Goal: Use online tool/utility: Utilize a website feature to perform a specific function

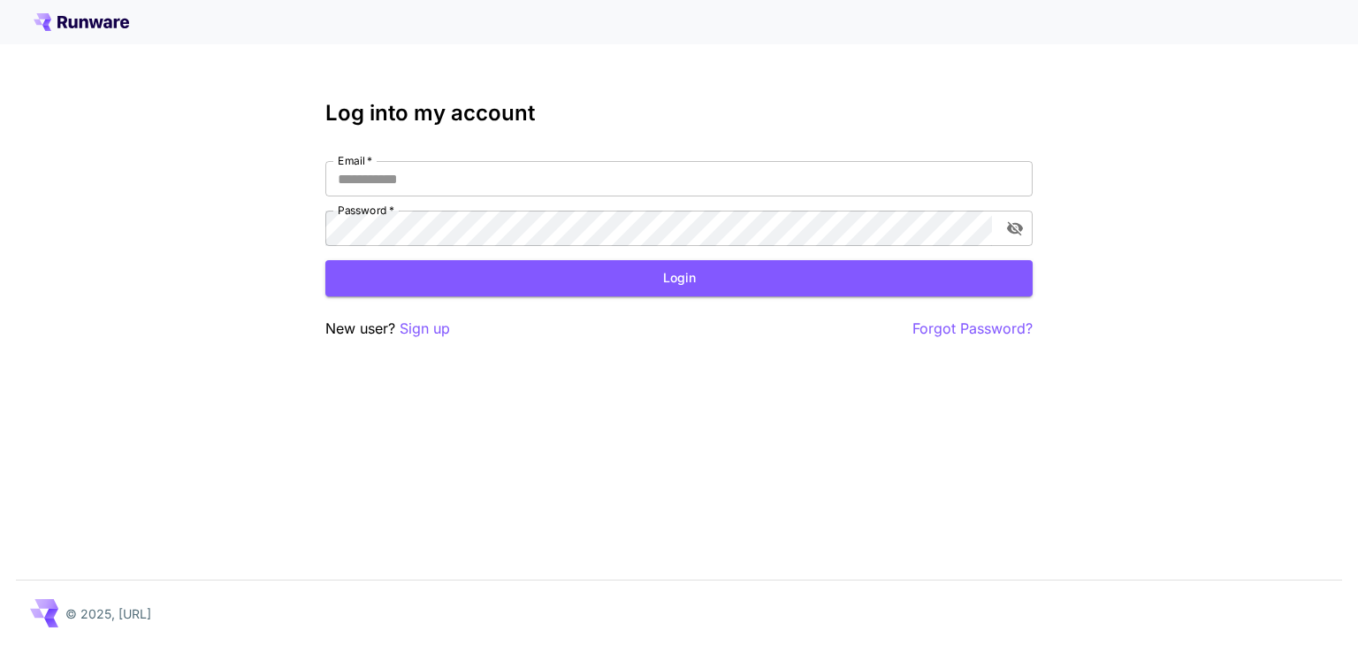
type input "**********"
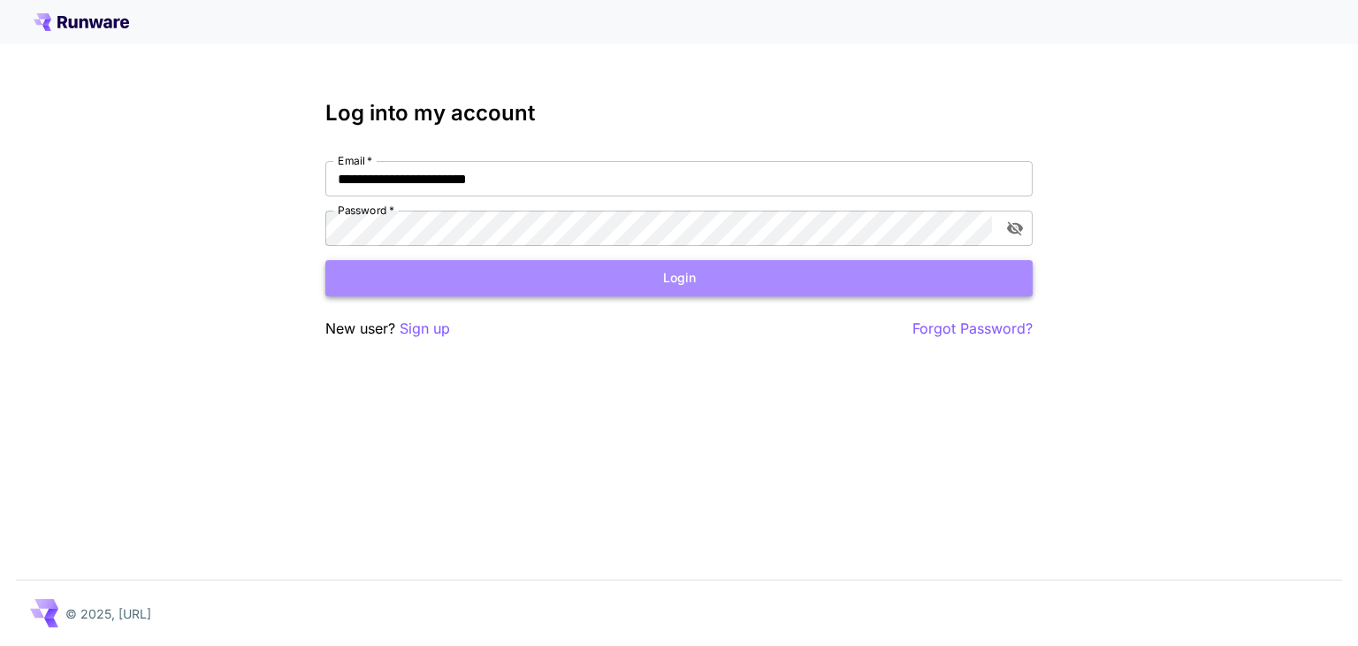
click at [672, 280] on button "Login" at bounding box center [678, 278] width 707 height 36
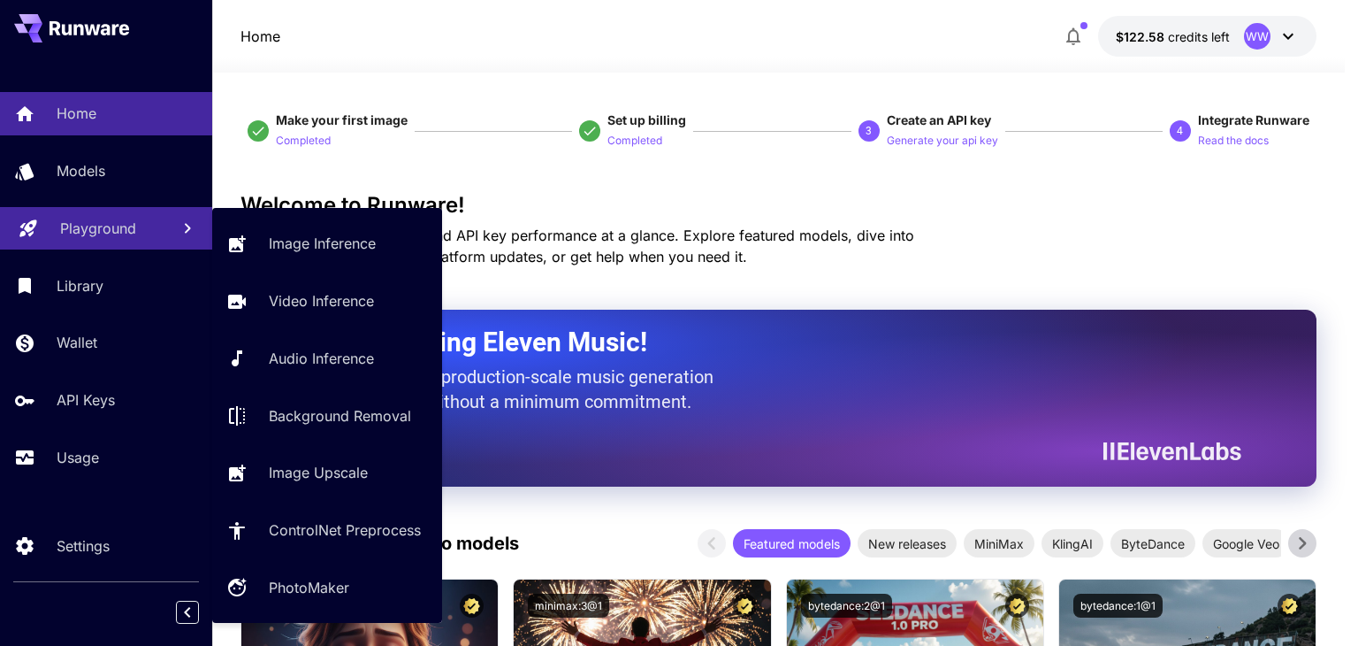
click at [88, 225] on p "Playground" at bounding box center [98, 228] width 76 height 21
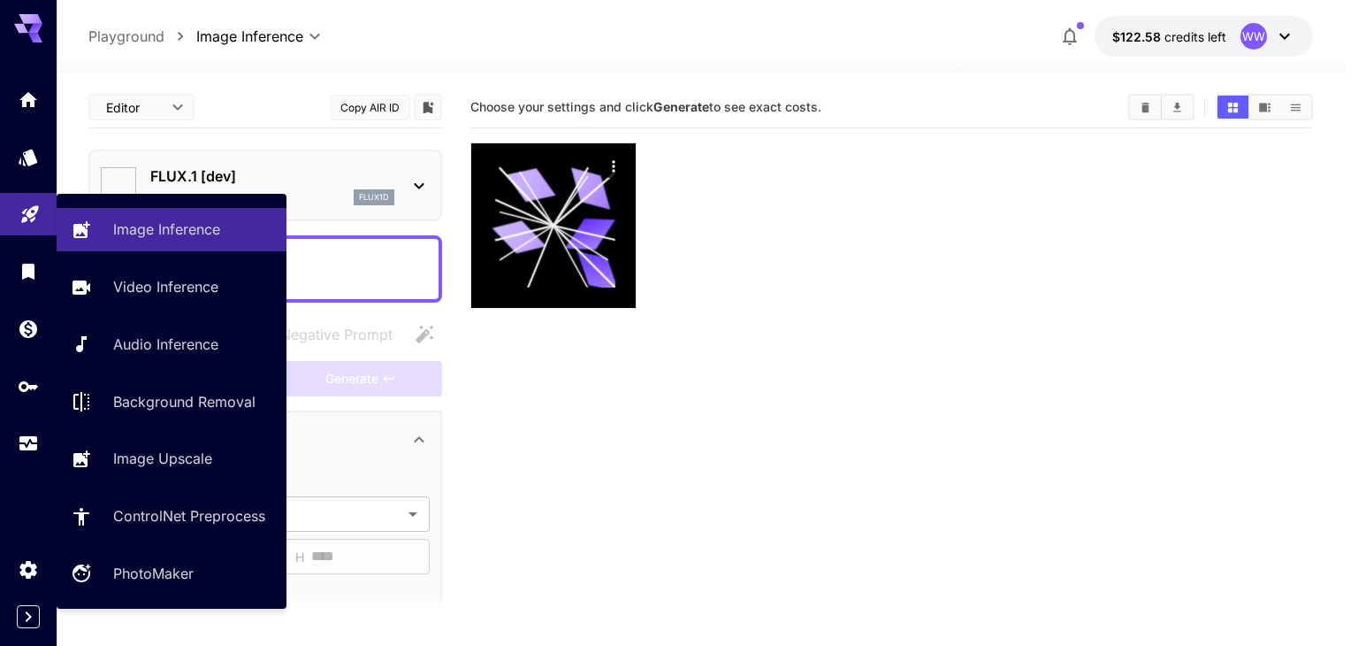
type input "**********"
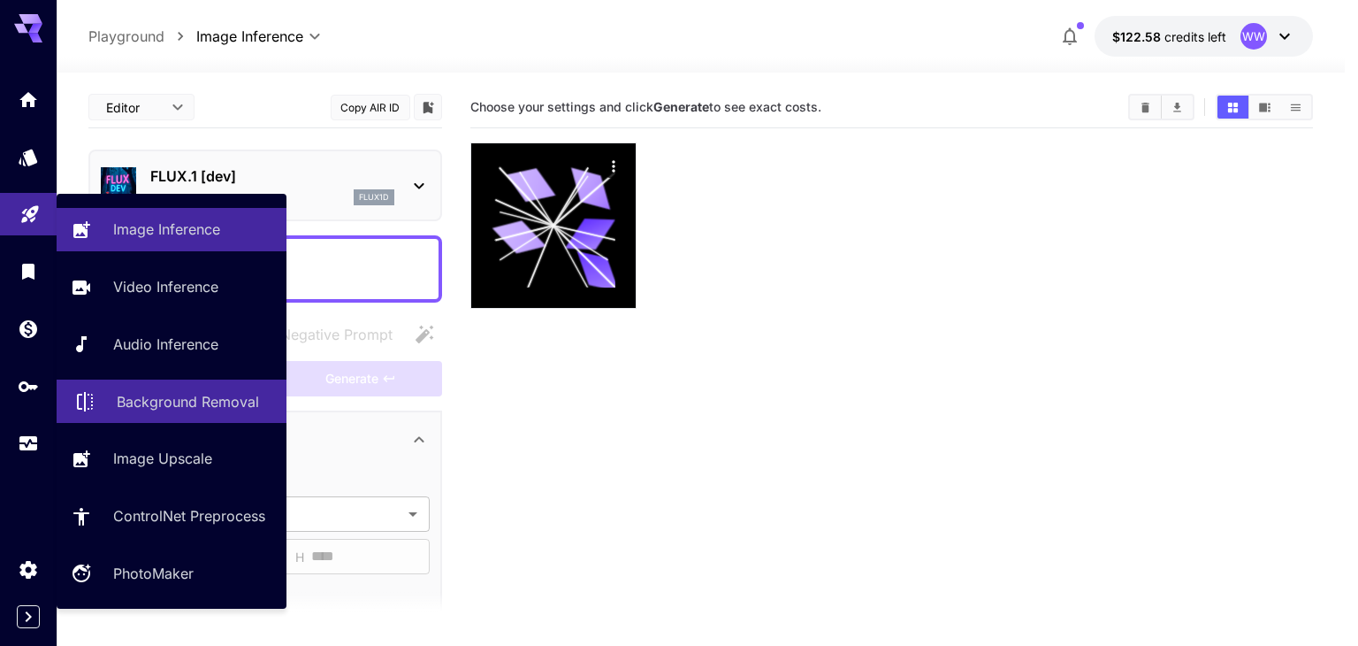
click at [156, 401] on p "Background Removal" at bounding box center [188, 401] width 142 height 21
type input "**********"
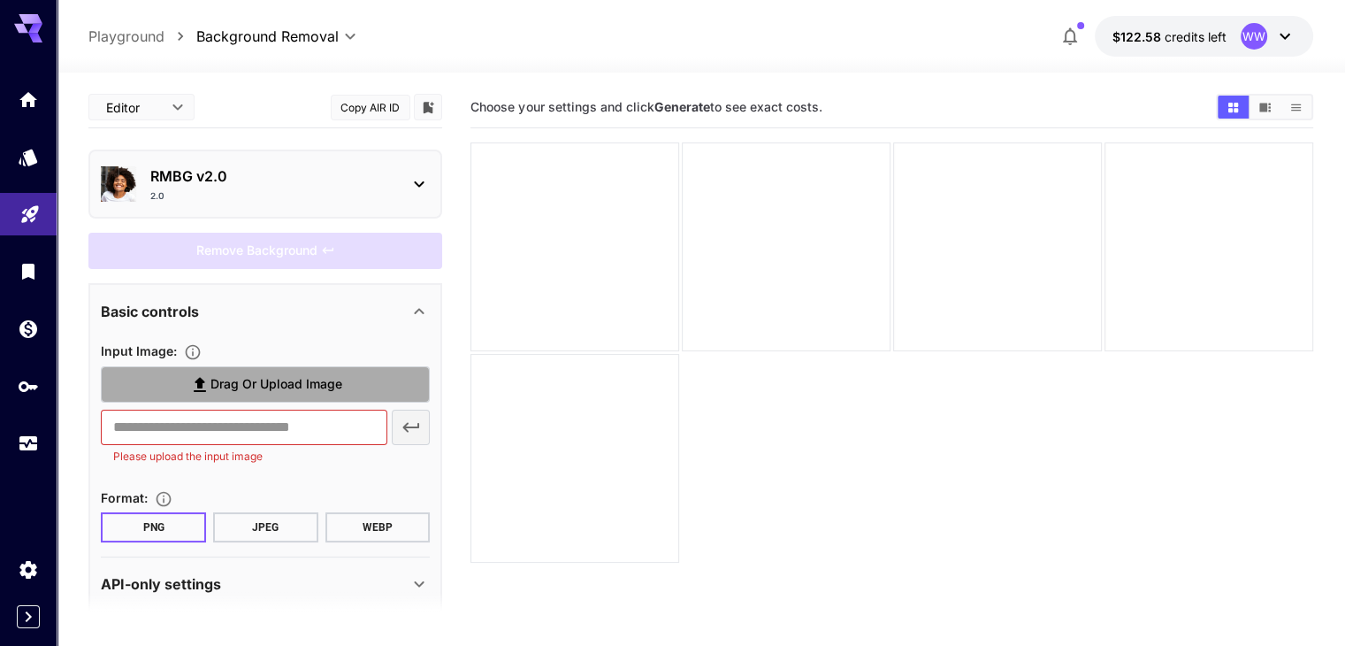
click at [248, 386] on span "Drag or upload image" at bounding box center [276, 384] width 132 height 22
click at [0, 0] on input "Drag or upload image" at bounding box center [0, 0] width 0 height 0
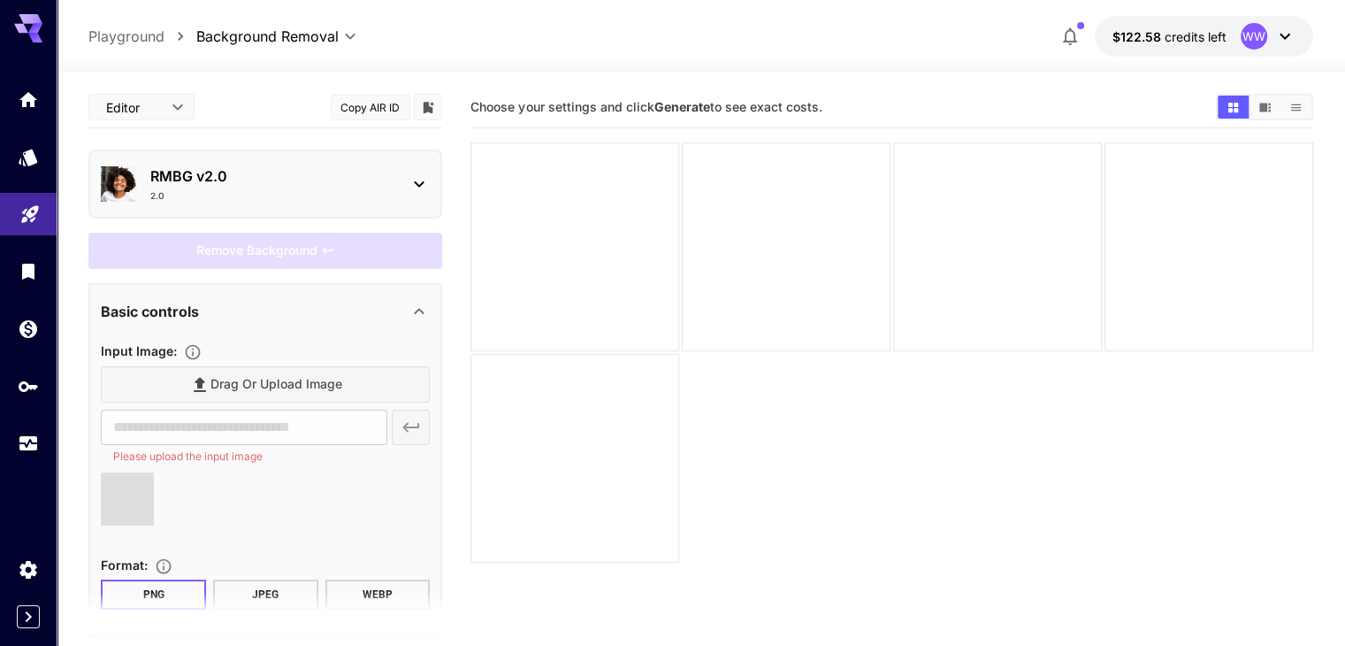
type input "**********"
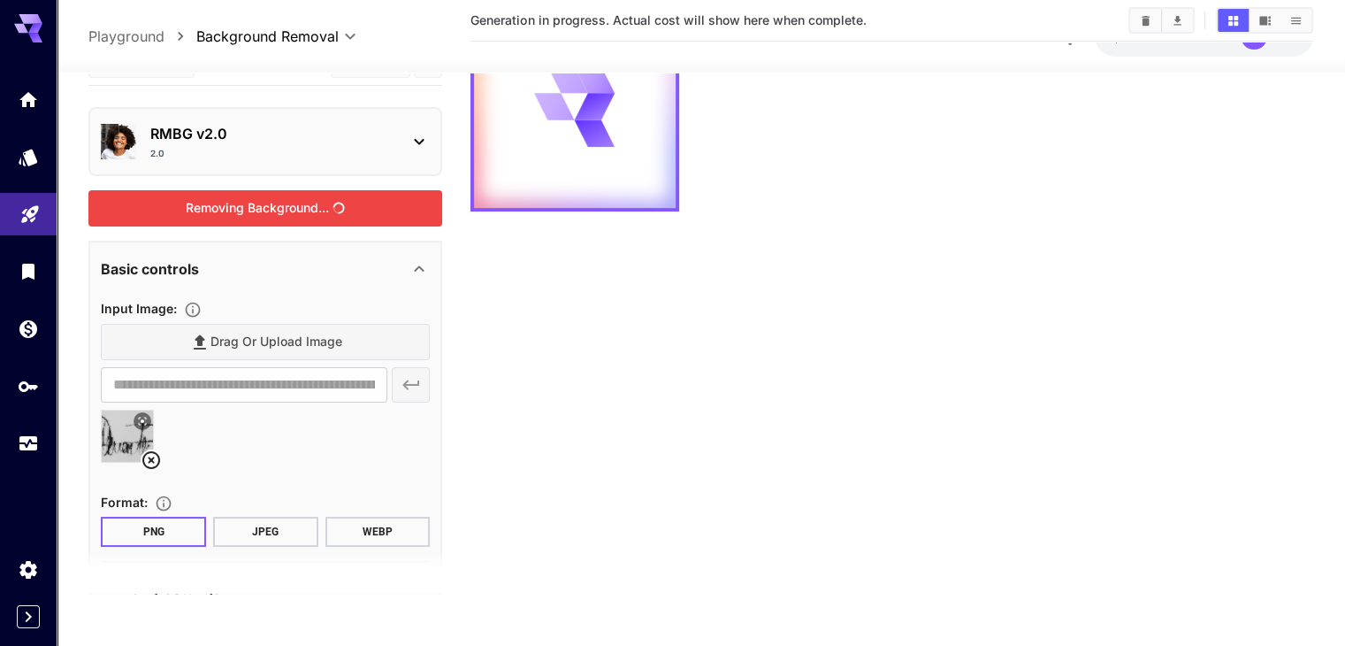
click at [296, 206] on div "Removing Background..." at bounding box center [265, 208] width 354 height 36
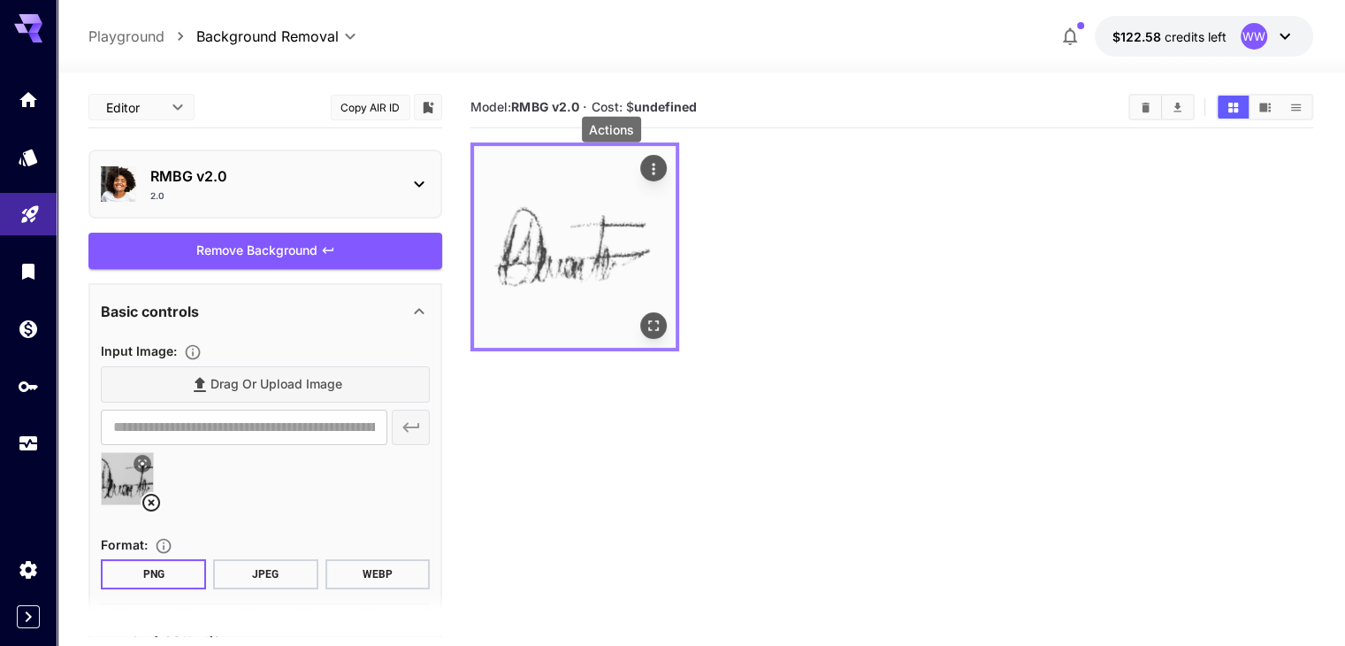
click at [645, 171] on icon "Actions" at bounding box center [654, 169] width 18 height 18
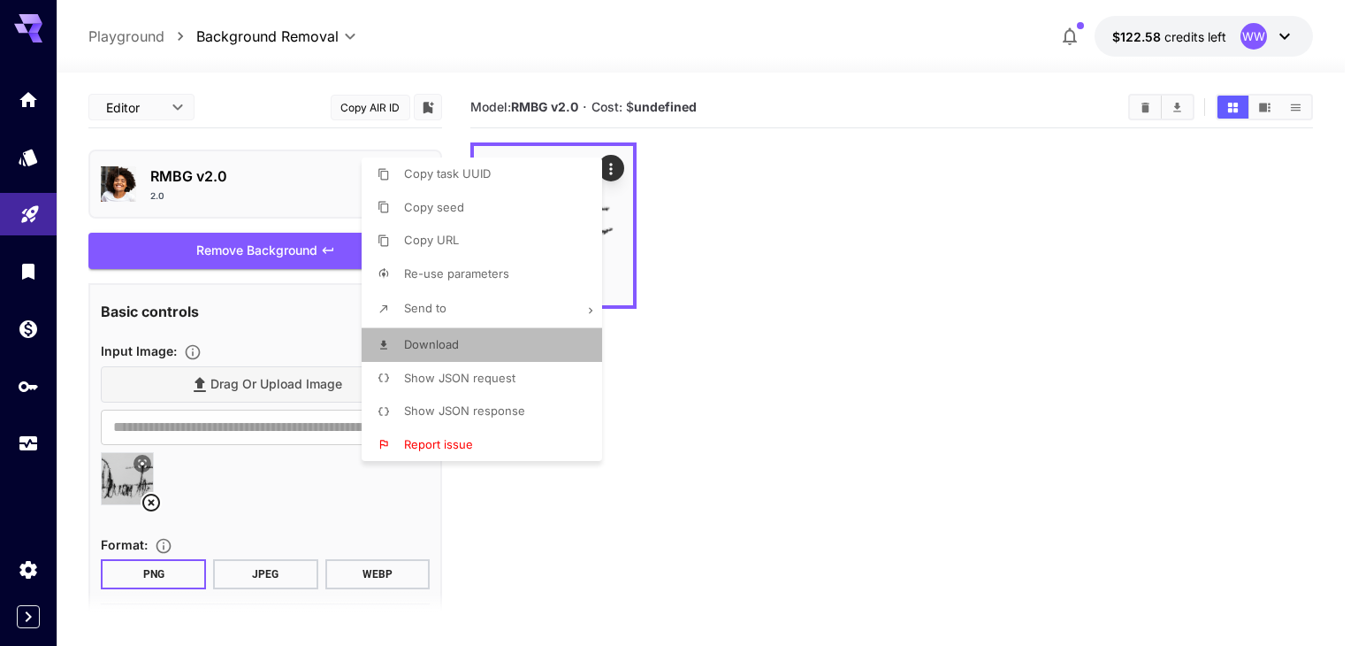
click at [435, 340] on span "Download" at bounding box center [431, 344] width 55 height 14
click at [801, 306] on div at bounding box center [679, 323] width 1358 height 646
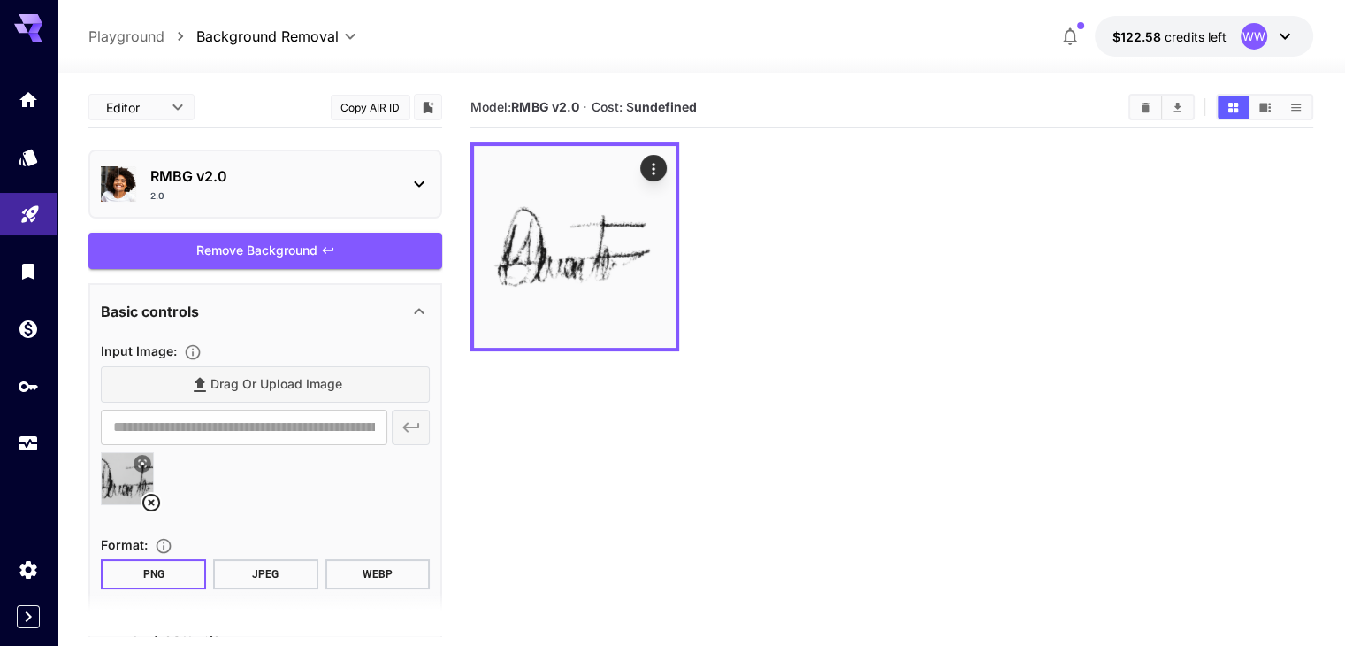
click at [251, 378] on div "Drag or upload image" at bounding box center [265, 384] width 329 height 36
drag, startPoint x: 599, startPoint y: 486, endPoint x: 290, endPoint y: 451, distance: 310.6
click at [569, 477] on section "Model: RMBG v2.0 · Cost: $ undefined" at bounding box center [891, 410] width 842 height 646
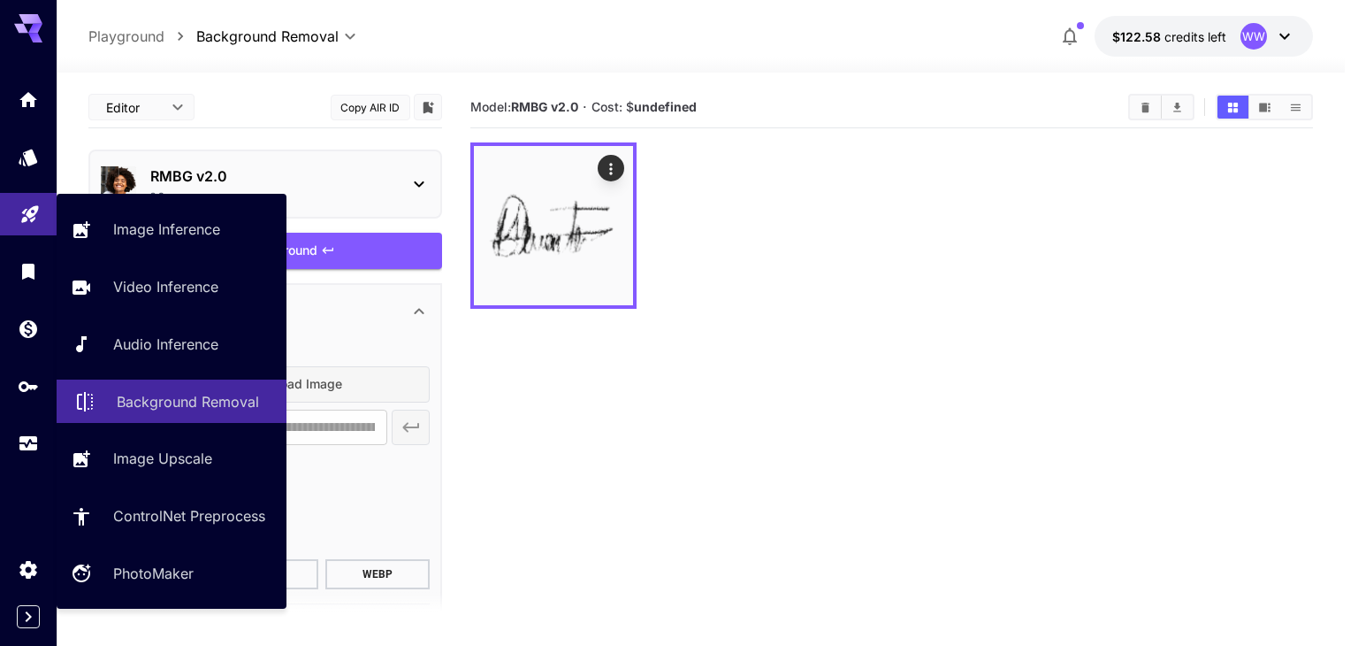
drag, startPoint x: 174, startPoint y: 398, endPoint x: 500, endPoint y: 421, distance: 326.2
click at [173, 398] on p "Background Removal" at bounding box center [188, 401] width 142 height 21
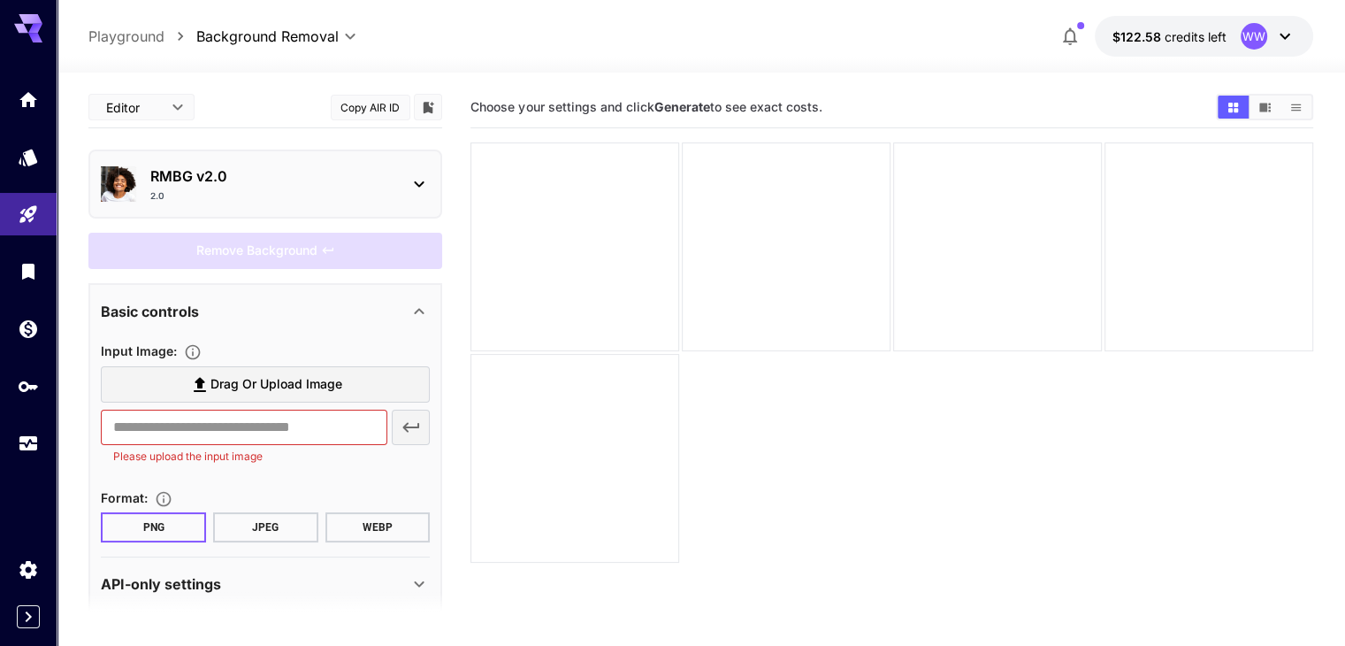
drag, startPoint x: 549, startPoint y: 449, endPoint x: 331, endPoint y: 401, distance: 223.6
click at [543, 446] on section "Choose your settings and click Generate to see exact costs." at bounding box center [891, 410] width 842 height 646
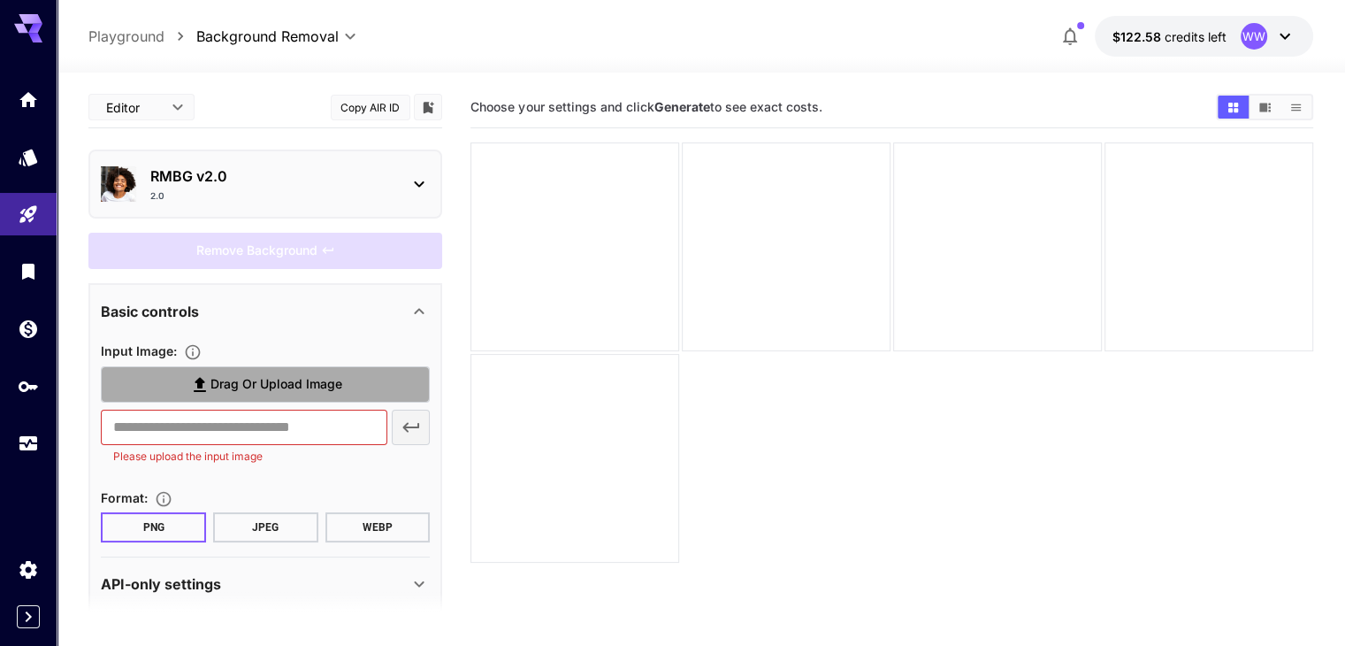
click at [309, 385] on span "Drag or upload image" at bounding box center [276, 384] width 132 height 22
click at [0, 0] on input "Drag or upload image" at bounding box center [0, 0] width 0 height 0
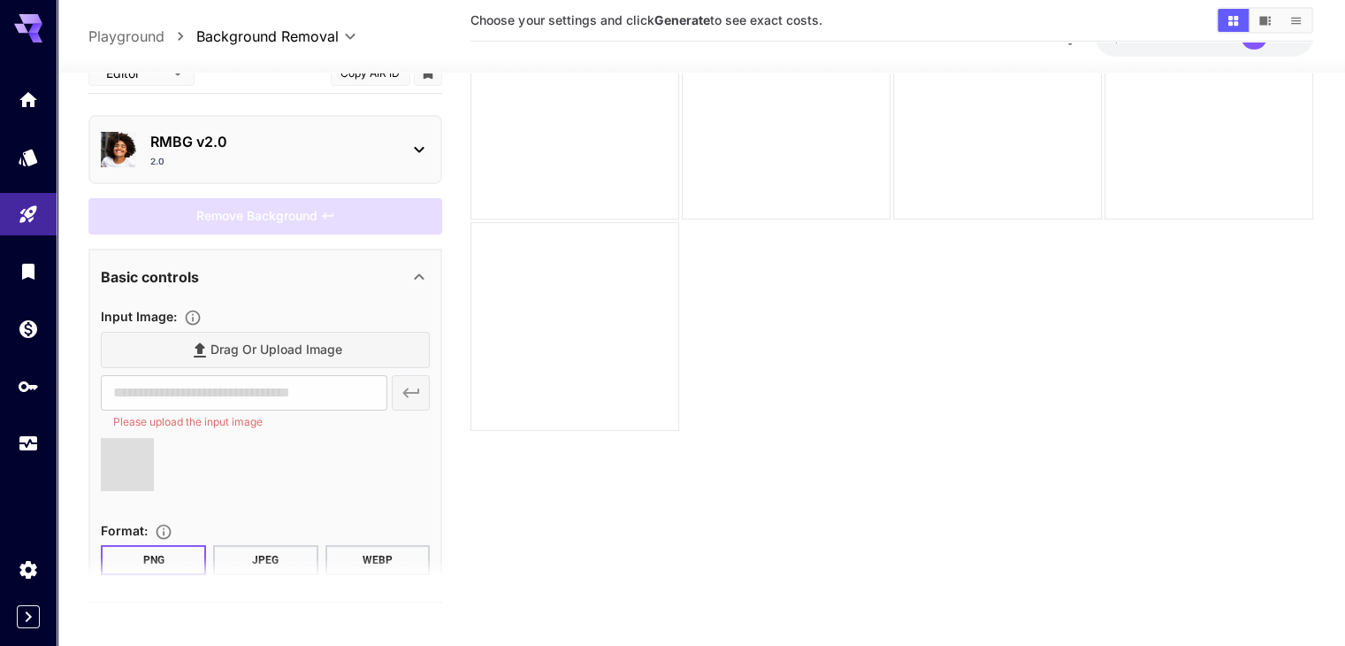
scroll to position [140, 0]
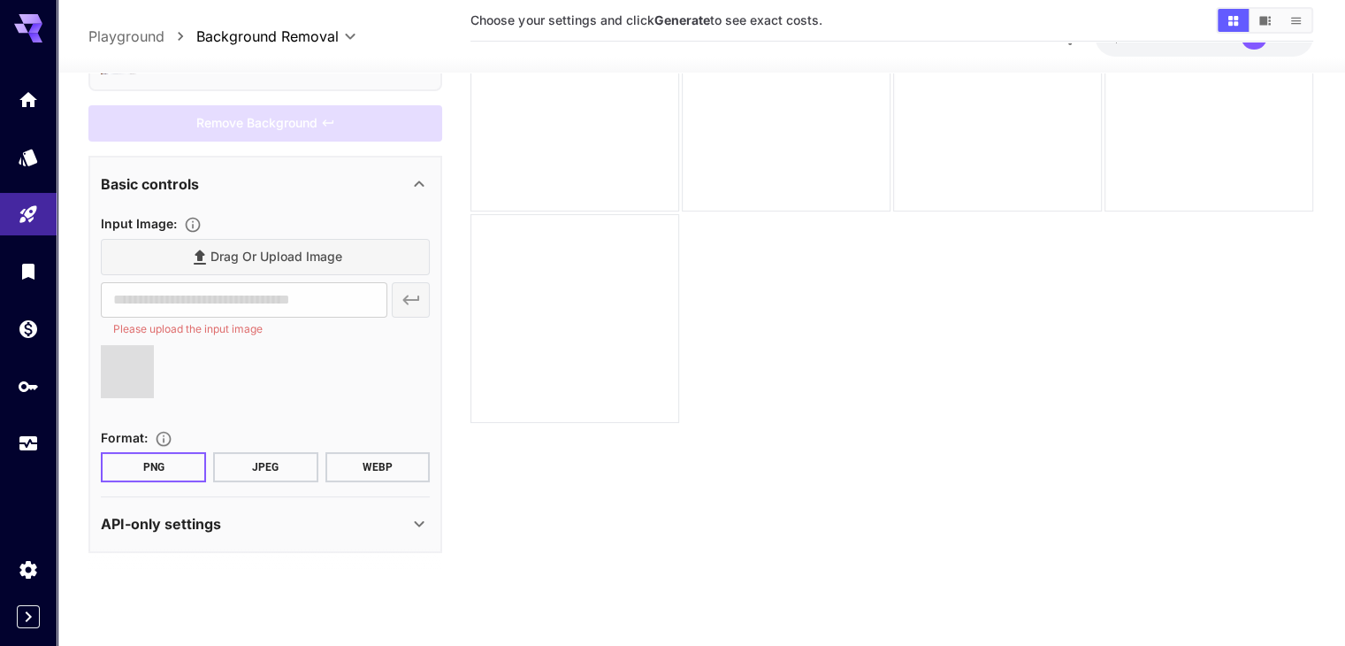
type input "**********"
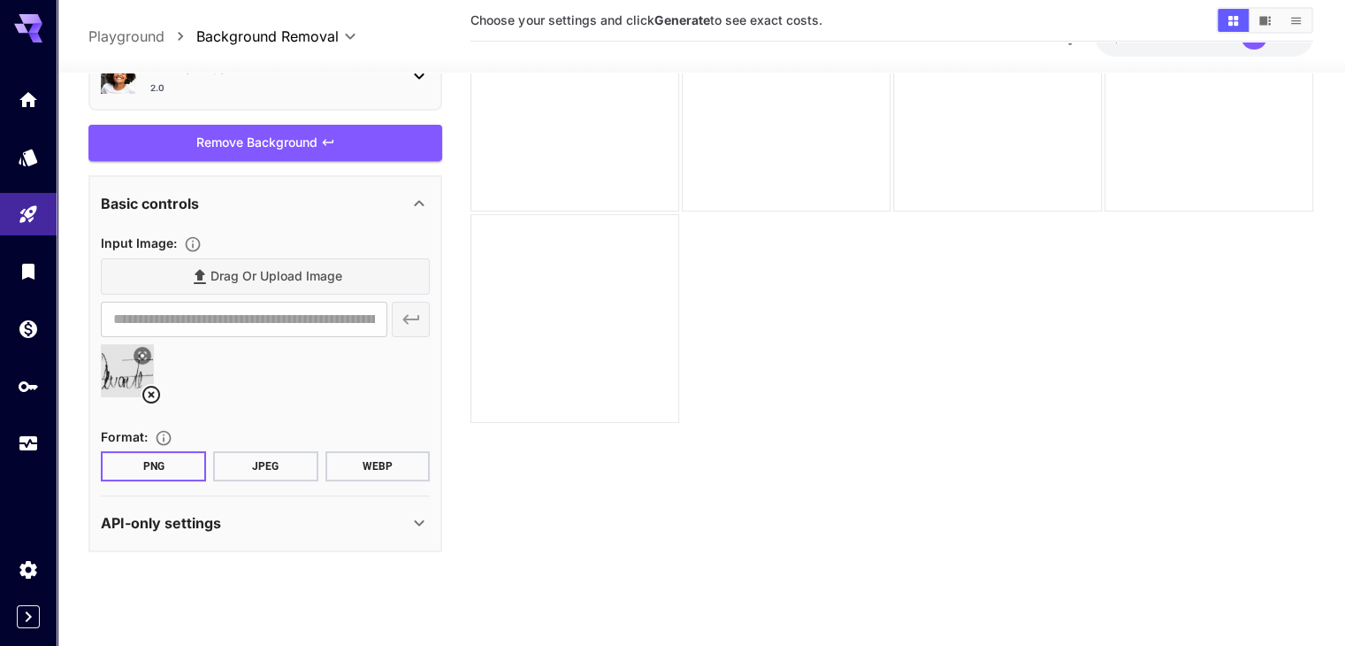
click at [382, 464] on button "WEBP" at bounding box center [377, 465] width 105 height 30
click at [271, 466] on button "JPEG" at bounding box center [265, 465] width 105 height 30
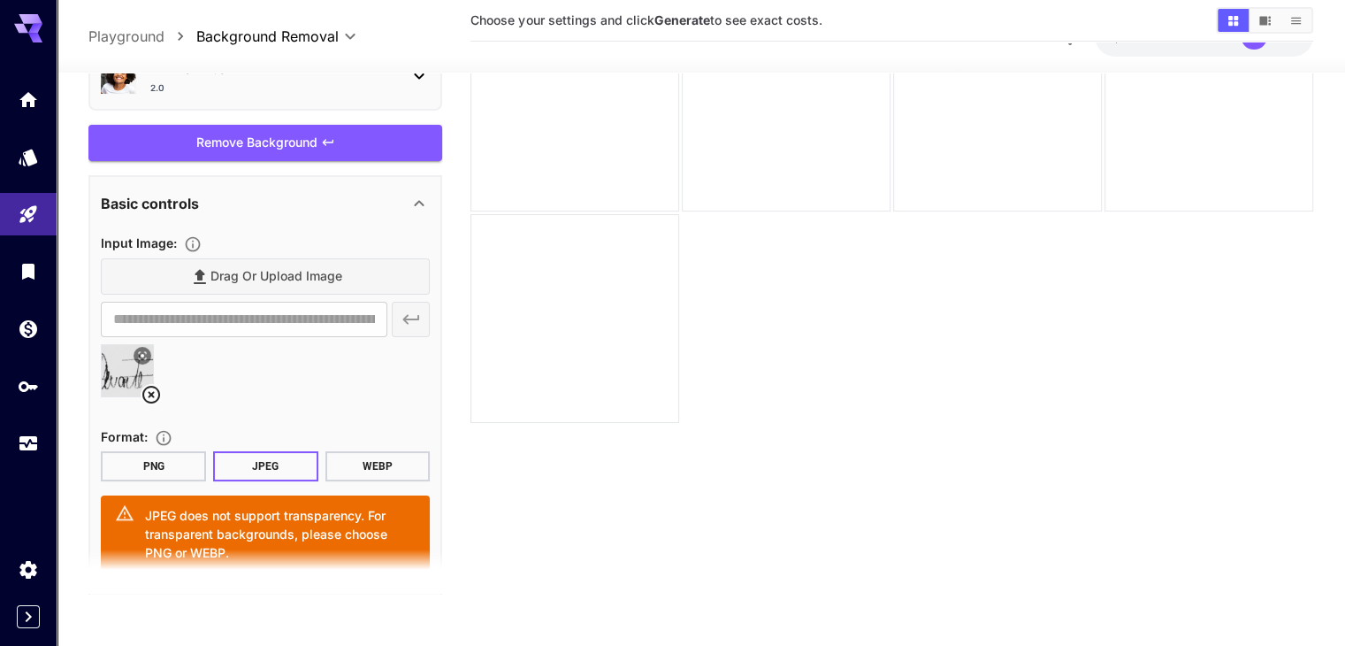
click at [361, 464] on button "WEBP" at bounding box center [377, 465] width 105 height 30
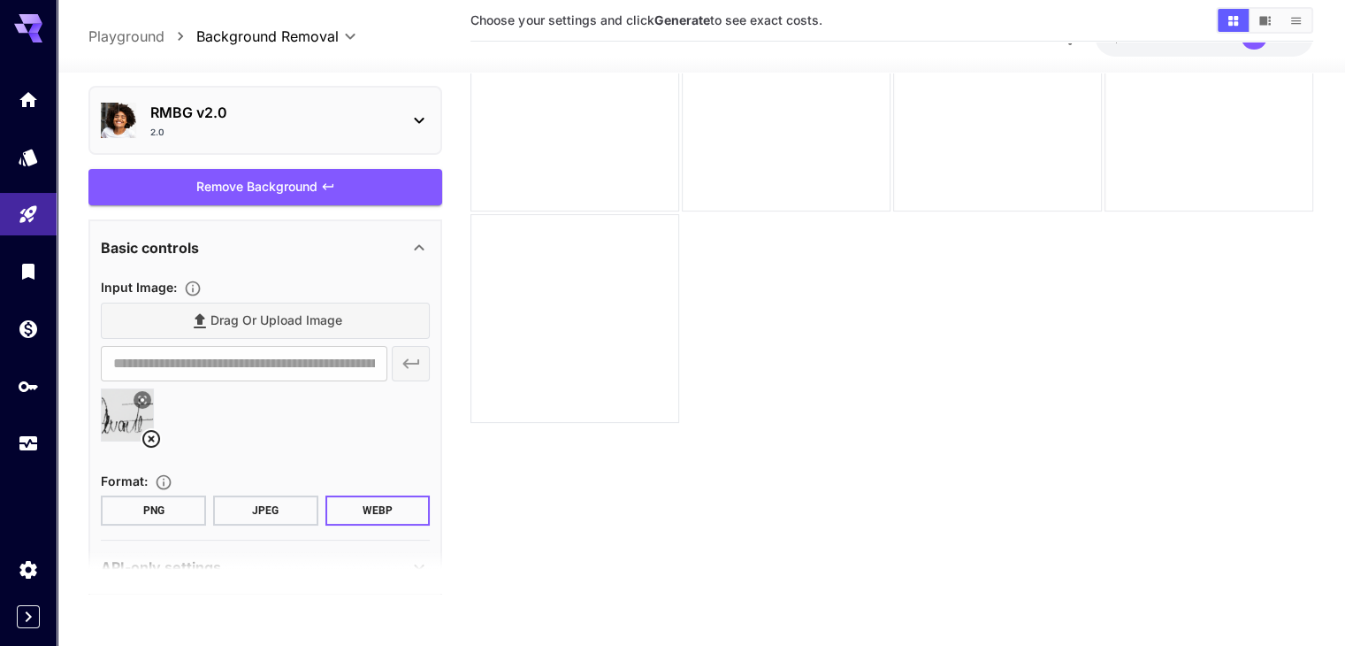
scroll to position [0, 0]
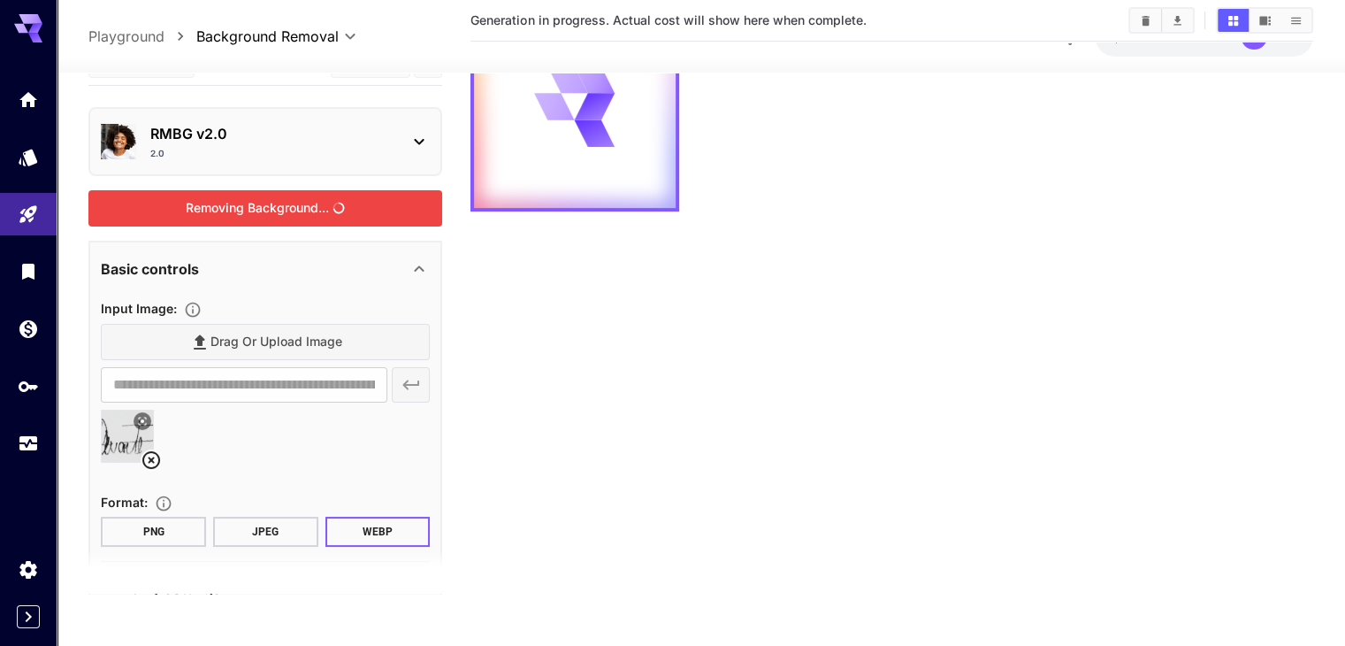
click at [306, 202] on div "Removing Background..." at bounding box center [265, 208] width 354 height 36
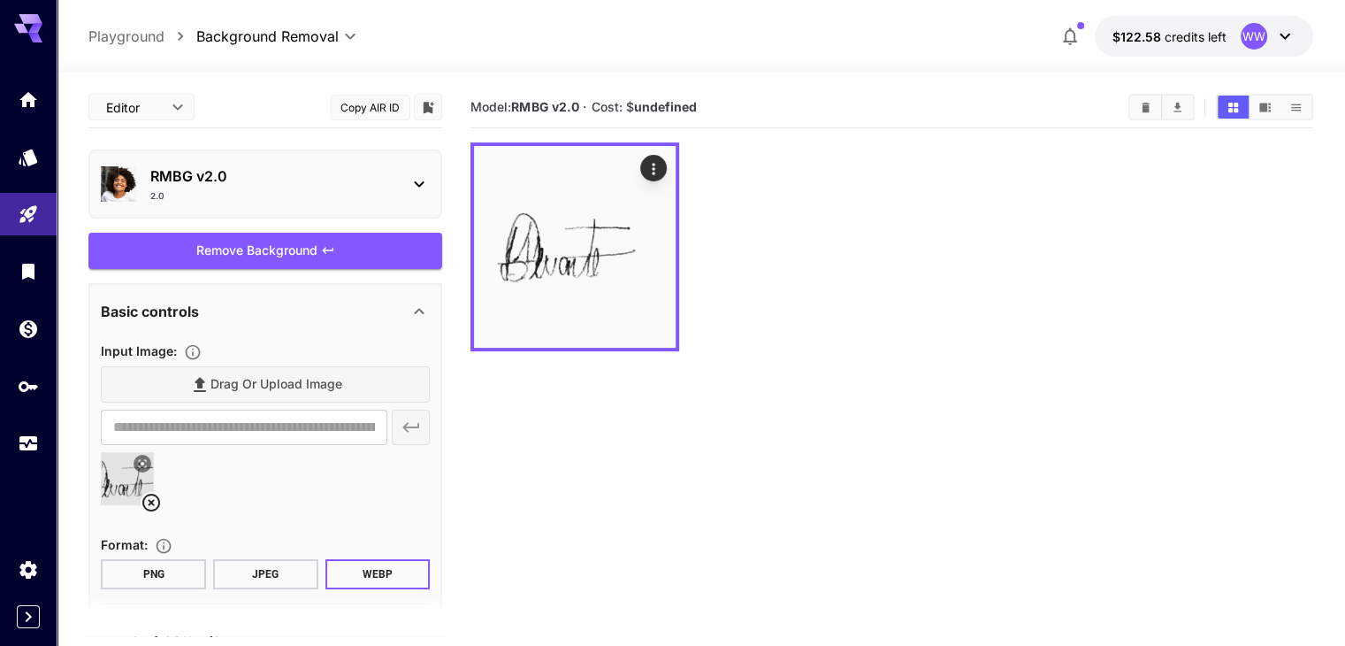
click at [166, 571] on button "PNG" at bounding box center [153, 574] width 105 height 30
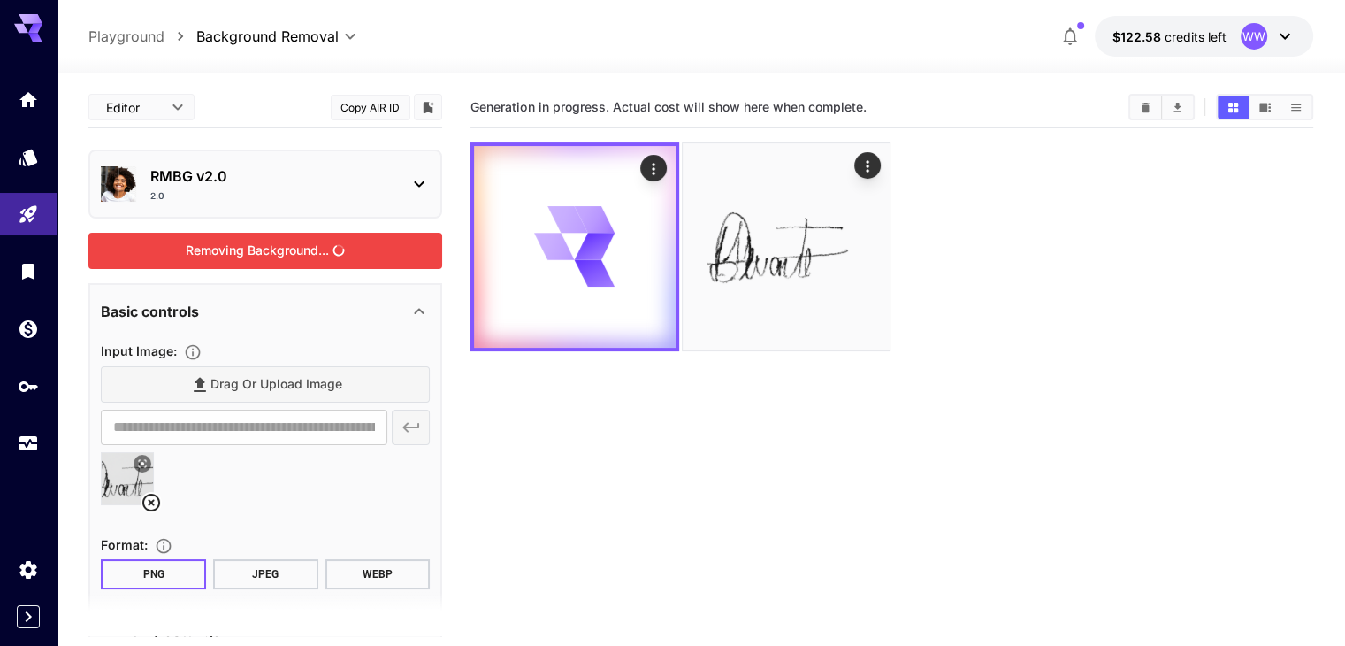
click at [277, 248] on div "Removing Background..." at bounding box center [265, 251] width 354 height 36
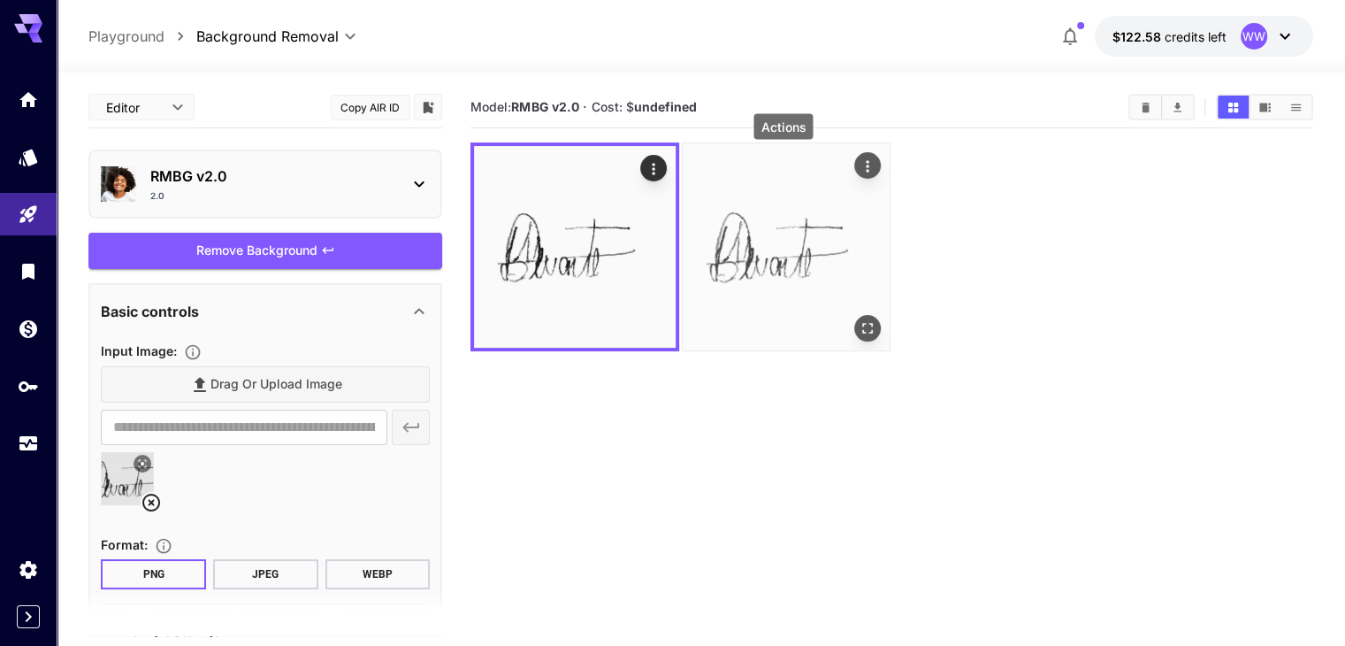
click at [859, 164] on icon "Actions" at bounding box center [868, 166] width 18 height 18
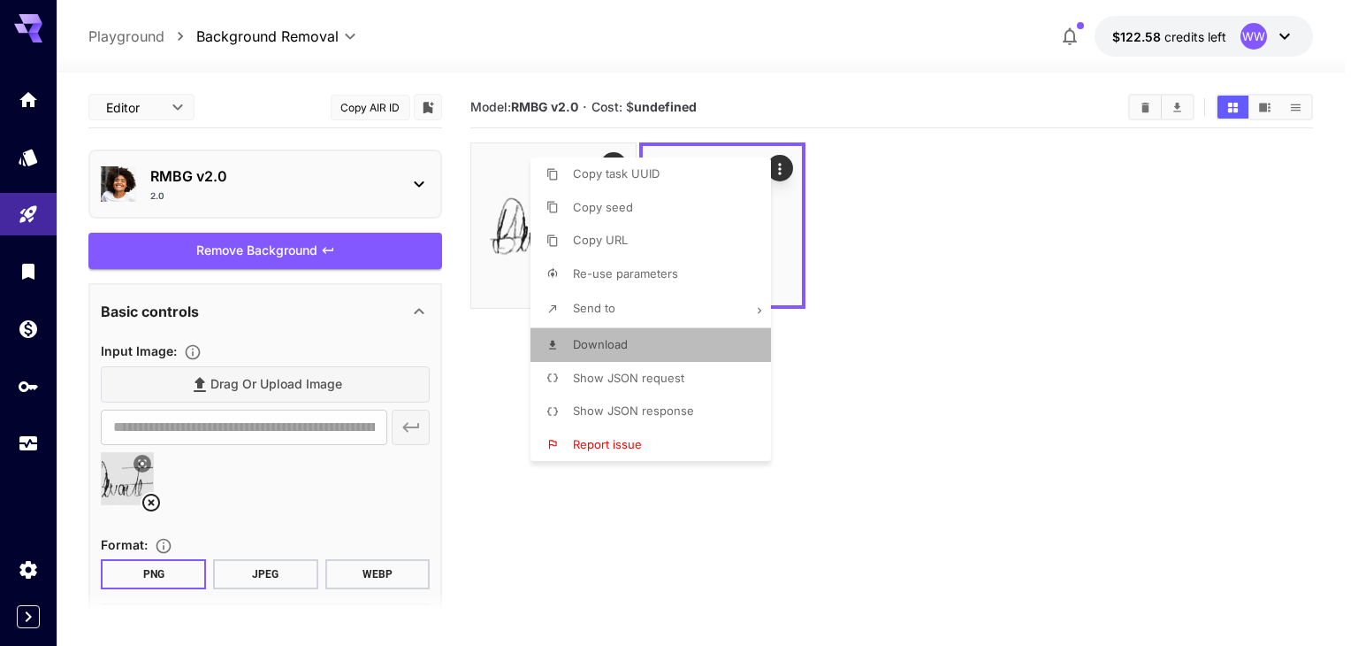
click at [616, 341] on span "Download" at bounding box center [600, 344] width 55 height 14
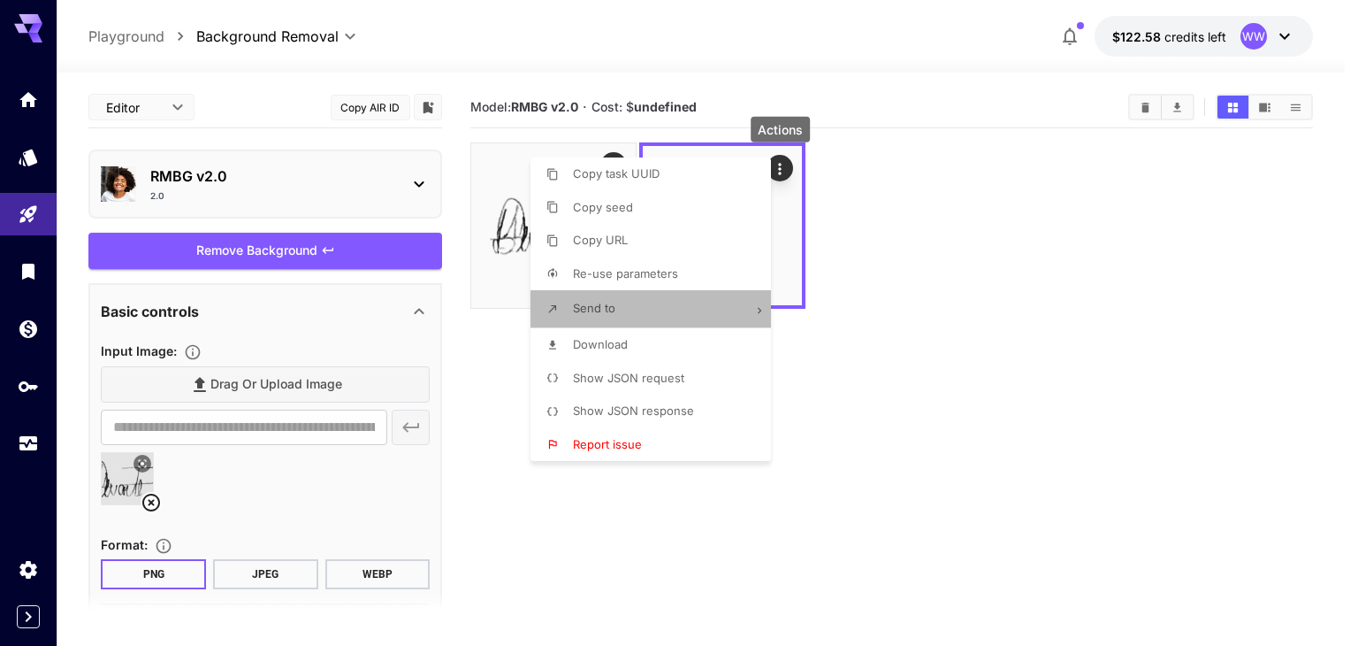
click at [638, 304] on li "Send to" at bounding box center [656, 308] width 251 height 37
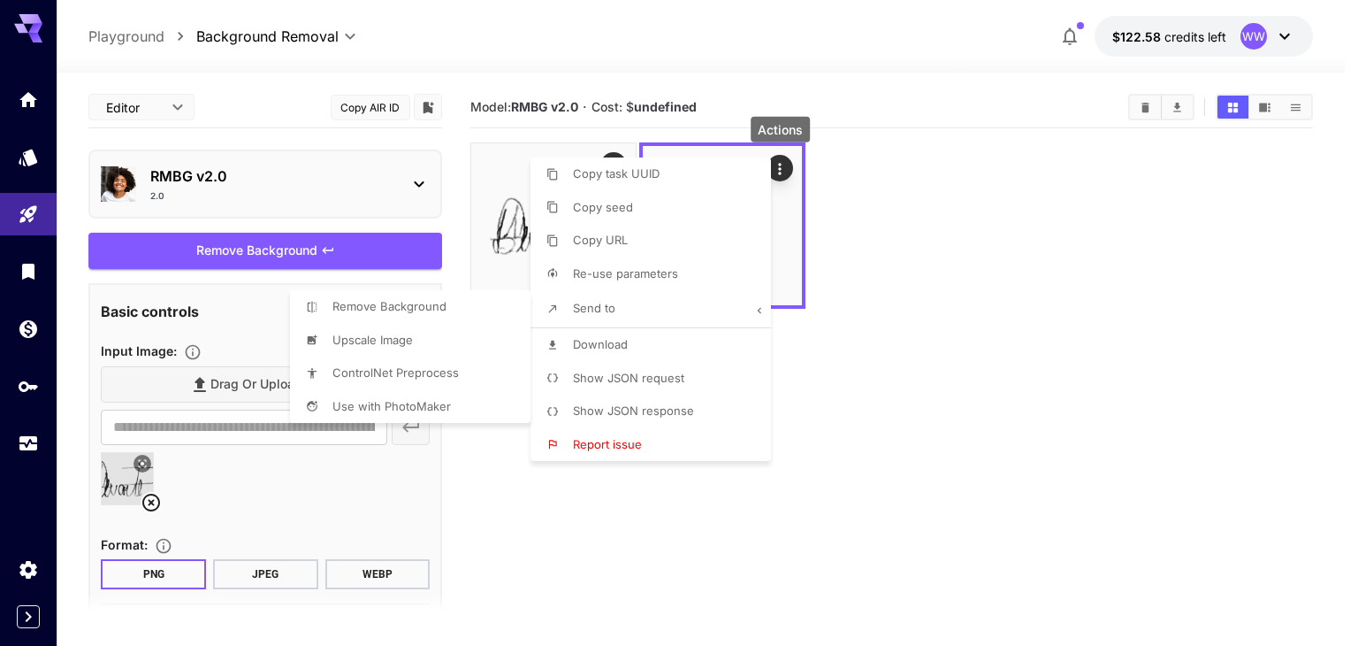
click at [359, 336] on span "Upscale Image" at bounding box center [372, 339] width 80 height 14
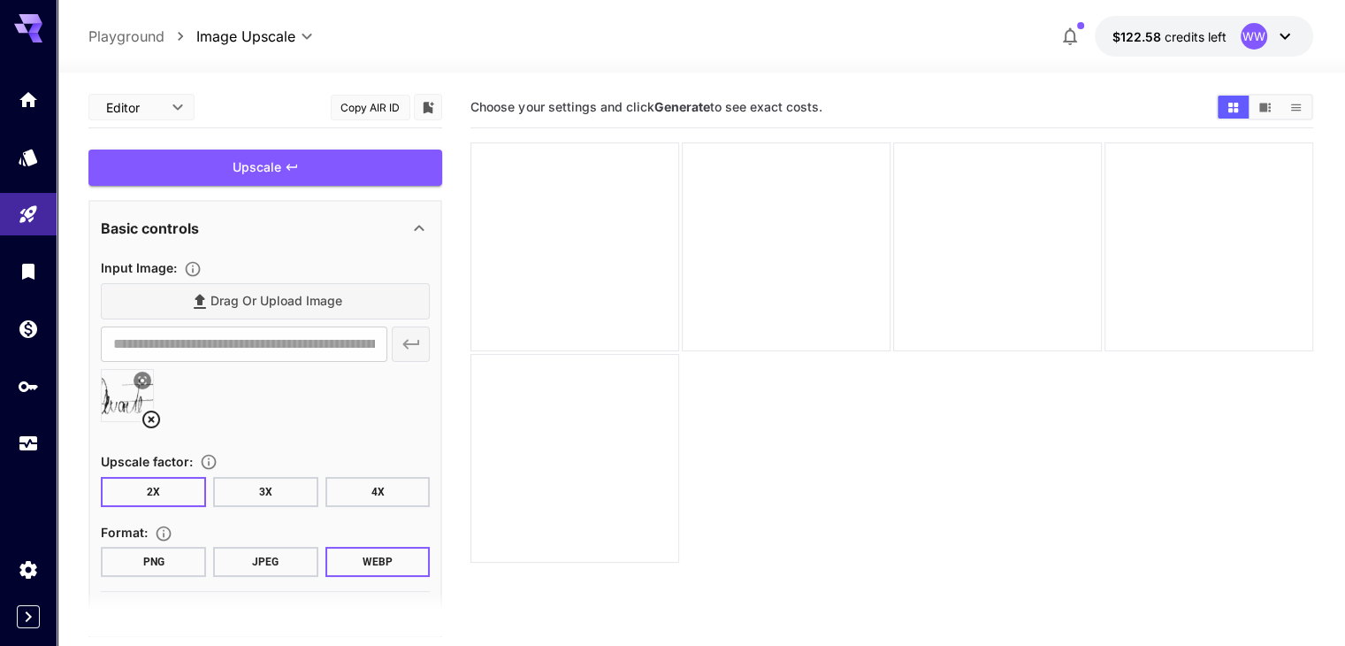
click at [370, 491] on button "4X" at bounding box center [377, 492] width 105 height 30
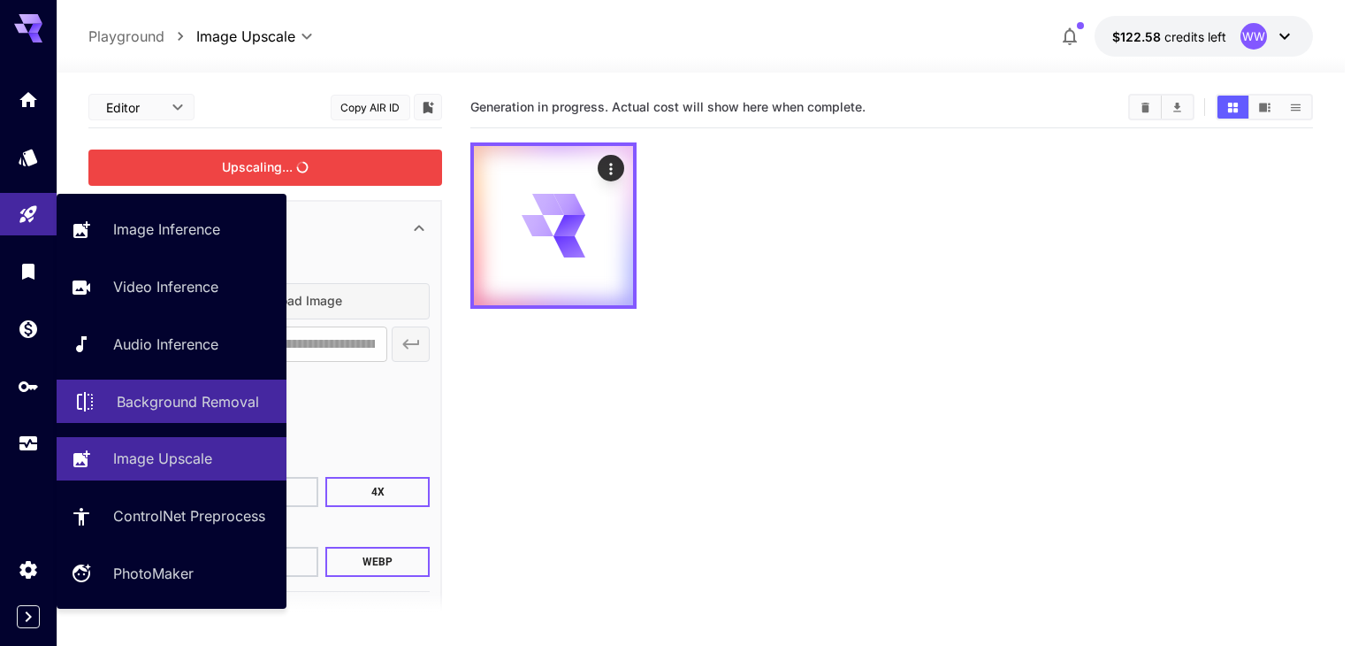
click at [159, 401] on p "Background Removal" at bounding box center [188, 401] width 142 height 21
type input "**********"
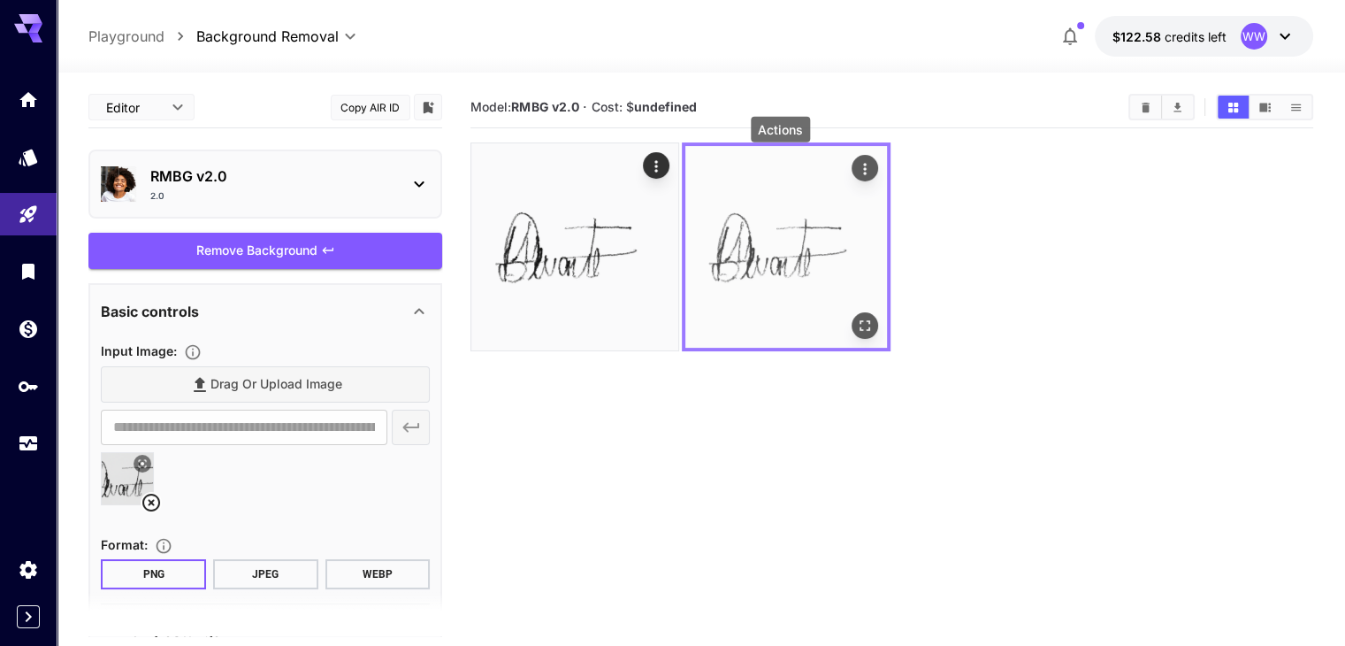
click at [856, 164] on icon "Actions" at bounding box center [865, 169] width 18 height 18
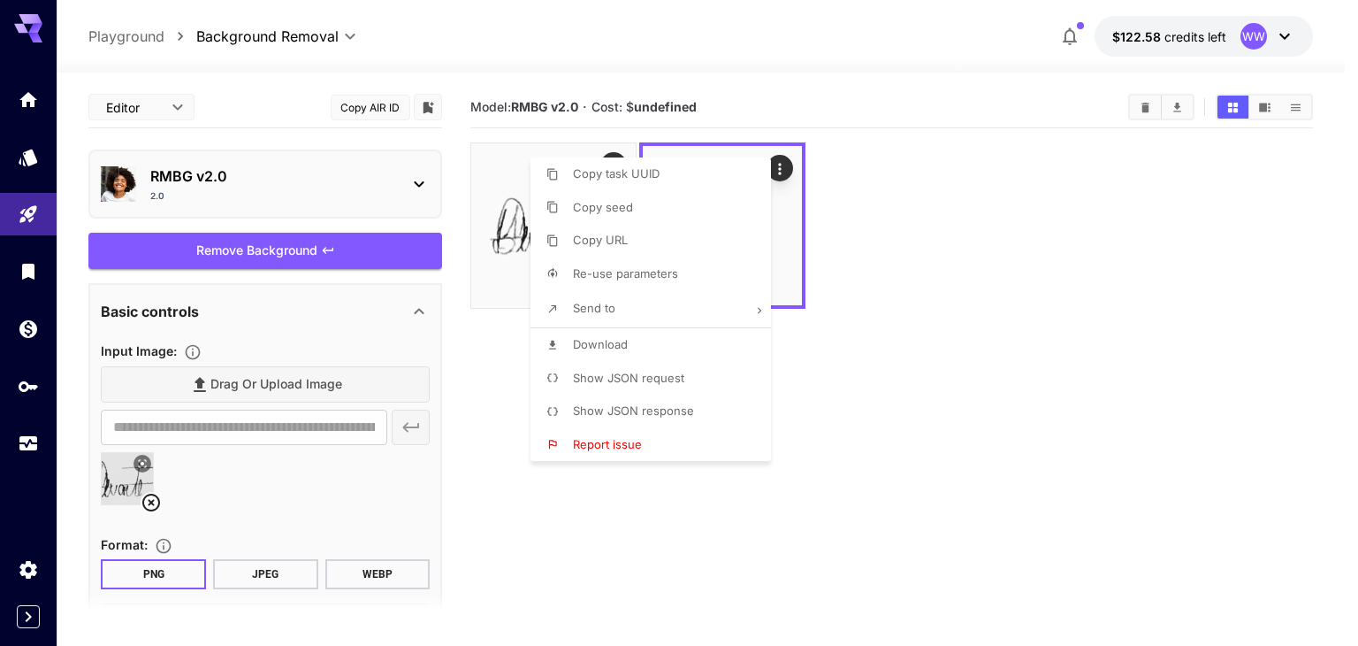
drag, startPoint x: 983, startPoint y: 307, endPoint x: 810, endPoint y: 277, distance: 175.9
click at [982, 307] on div at bounding box center [679, 323] width 1358 height 646
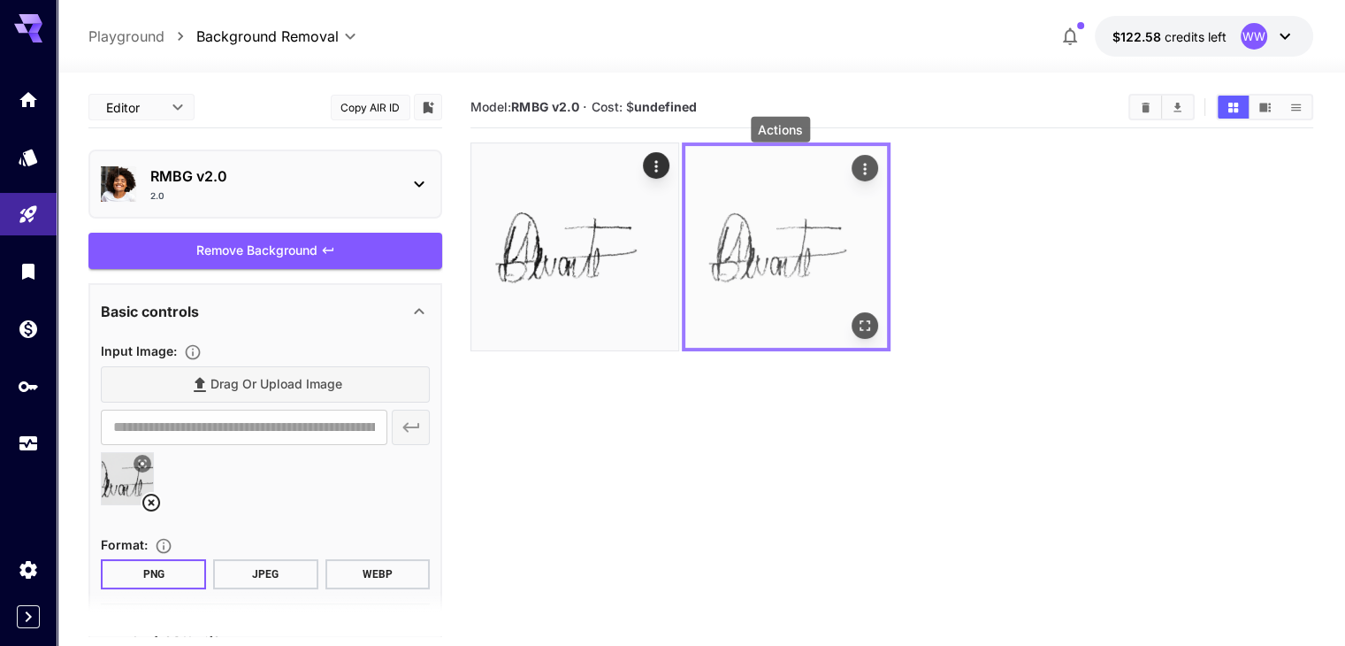
click at [739, 234] on img at bounding box center [786, 247] width 202 height 202
click at [856, 317] on icon "Open in fullscreen" at bounding box center [865, 326] width 18 height 18
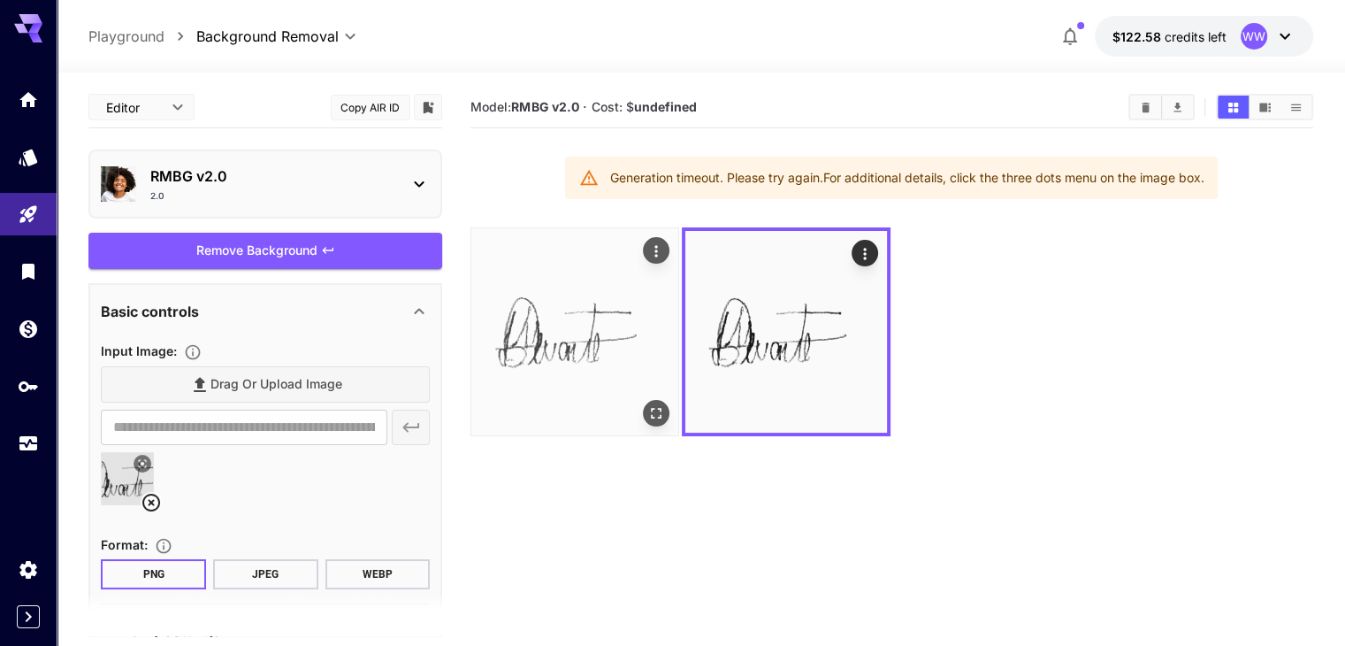
click at [554, 322] on img at bounding box center [574, 331] width 207 height 207
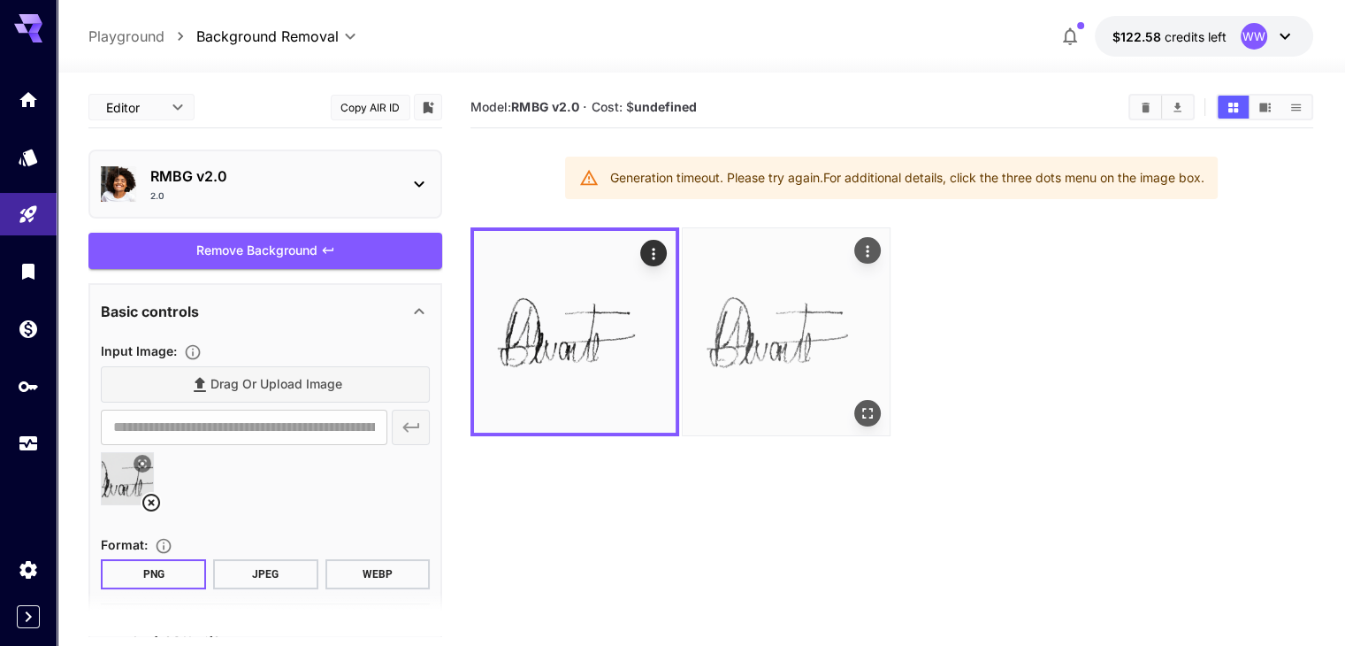
click at [757, 313] on img at bounding box center [786, 331] width 207 height 207
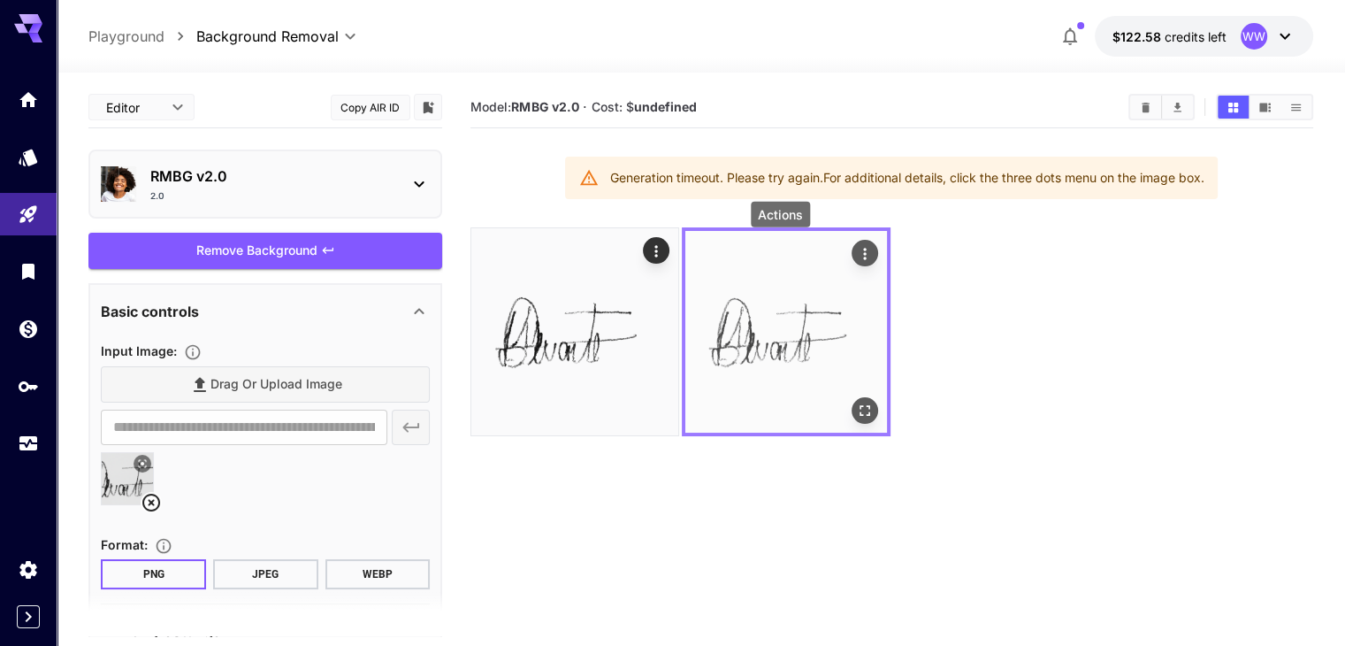
click at [856, 252] on icon "Actions" at bounding box center [865, 254] width 18 height 18
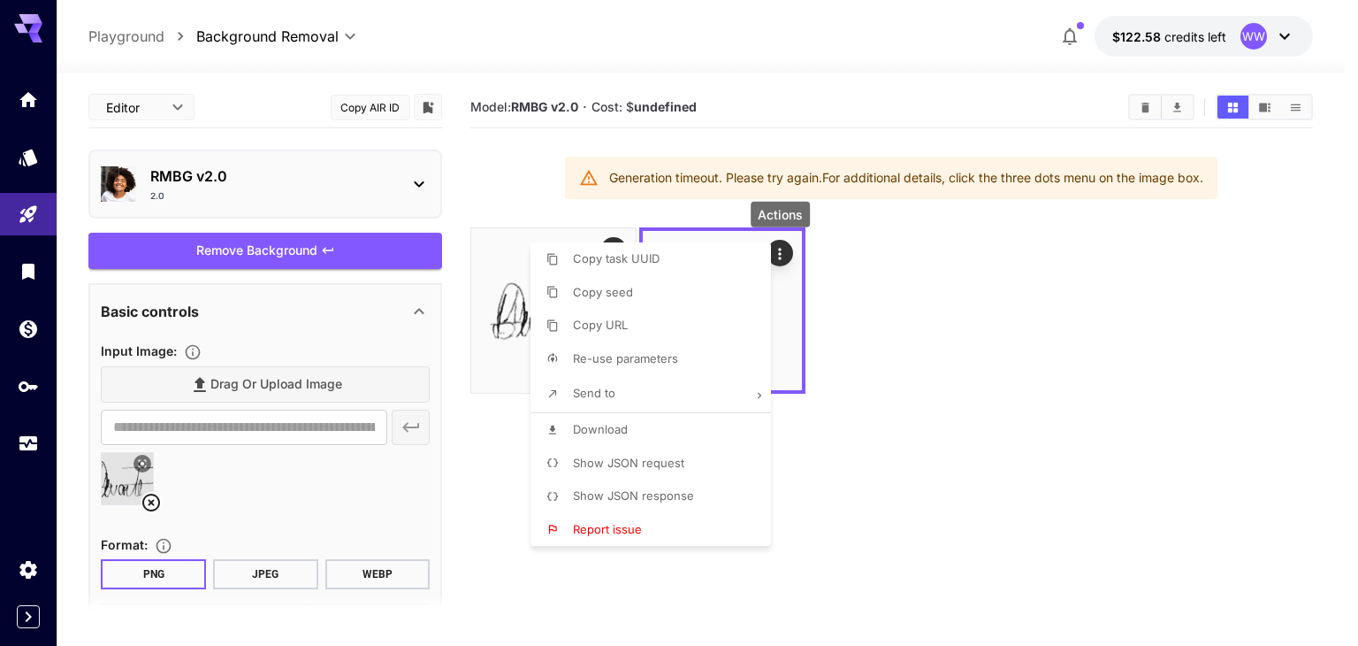
click at [606, 427] on span "Download" at bounding box center [600, 429] width 55 height 14
click at [963, 373] on div at bounding box center [679, 323] width 1358 height 646
